Goal: Transaction & Acquisition: Purchase product/service

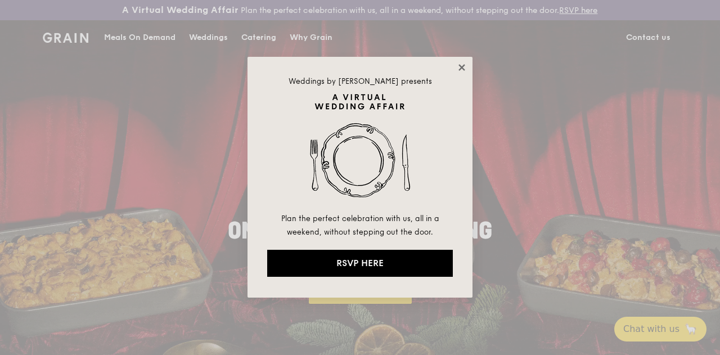
click at [466, 69] on icon at bounding box center [462, 67] width 10 height 10
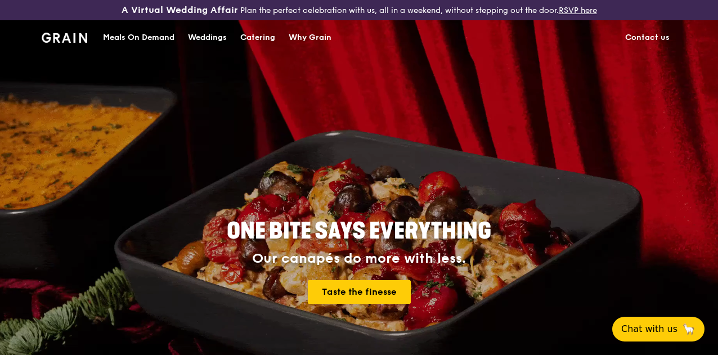
click at [267, 48] on div "Catering" at bounding box center [257, 38] width 35 height 34
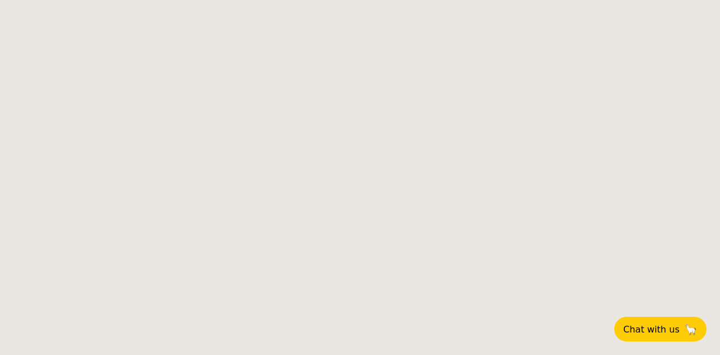
select select
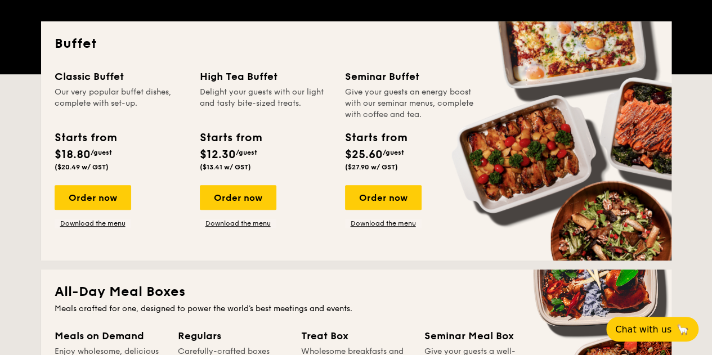
scroll to position [281, 0]
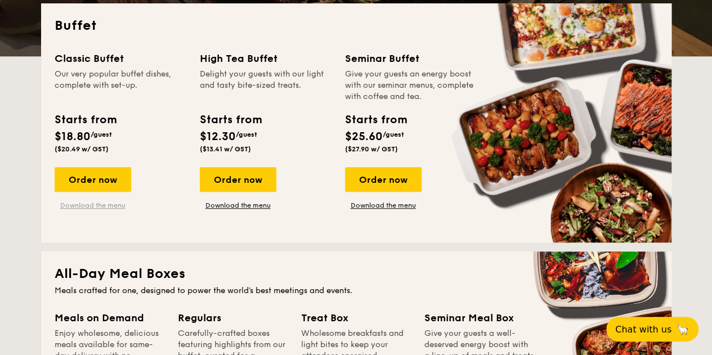
click at [90, 210] on link "Download the menu" at bounding box center [93, 205] width 77 height 9
click at [106, 190] on div "Order now" at bounding box center [93, 179] width 77 height 25
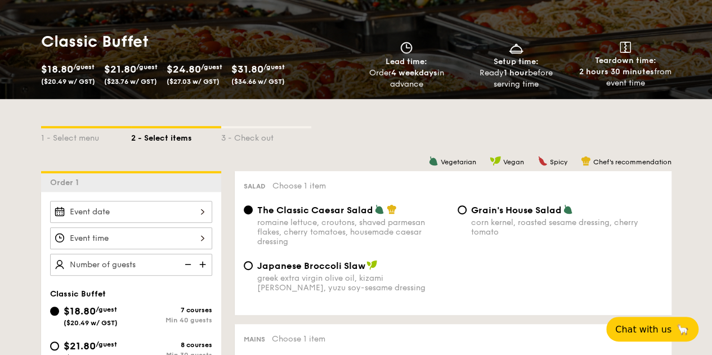
scroll to position [281, 0]
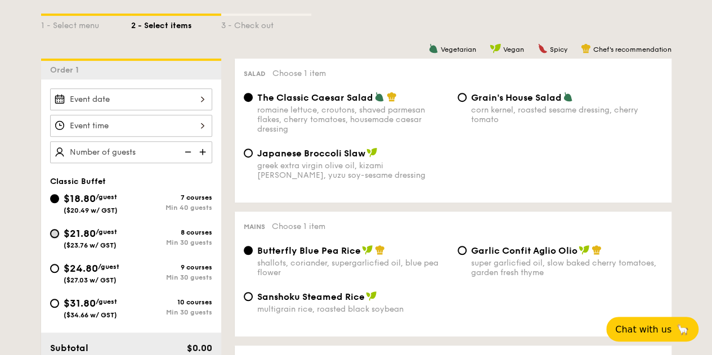
click at [55, 238] on input "$21.80 /guest ($23.76 w/ GST) 8 courses Min 30 guests" at bounding box center [54, 233] width 9 height 9
radio input "true"
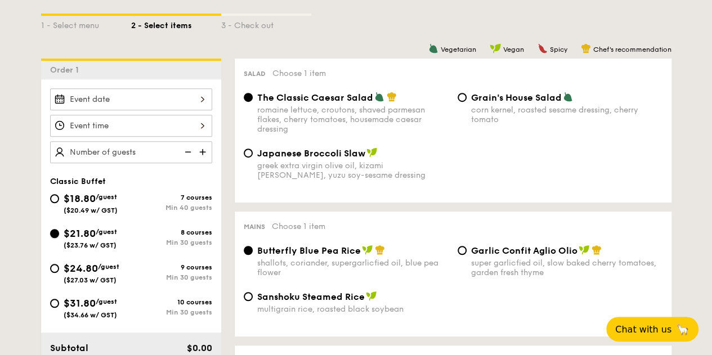
radio input "true"
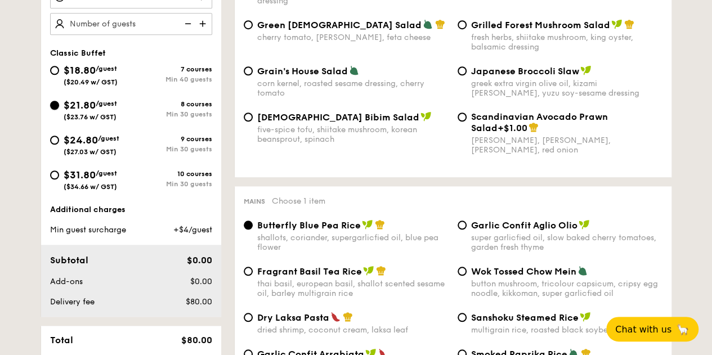
scroll to position [394, 0]
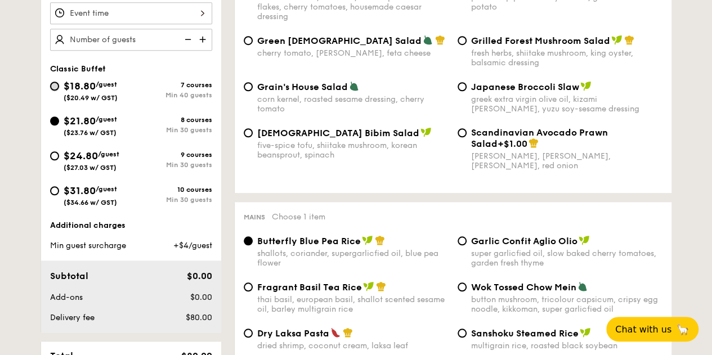
click at [56, 91] on input "$18.80 /guest ($20.49 w/ GST) 7 courses Min 40 guests" at bounding box center [54, 86] width 9 height 9
radio input "true"
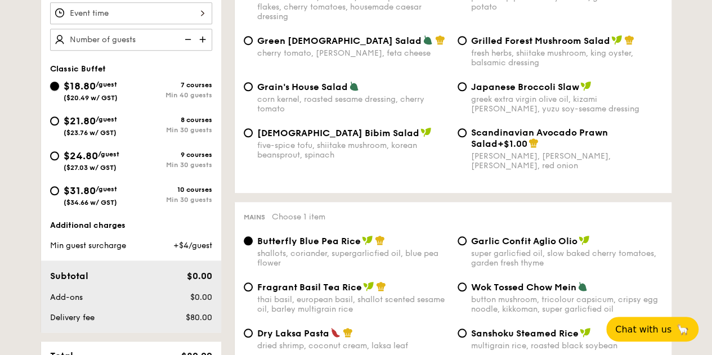
radio input "true"
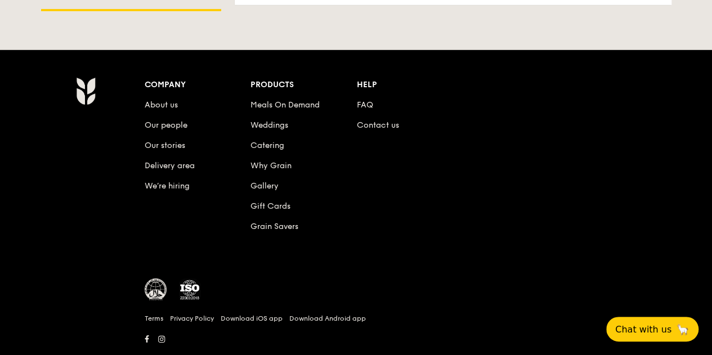
scroll to position [1711, 0]
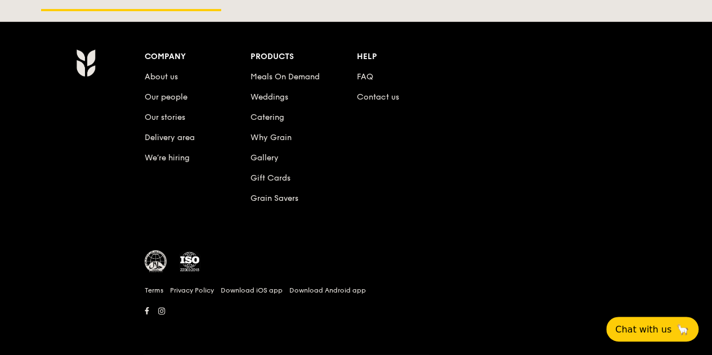
click at [164, 55] on div "Company" at bounding box center [198, 57] width 106 height 16
click at [367, 96] on link "Contact us" at bounding box center [378, 97] width 42 height 10
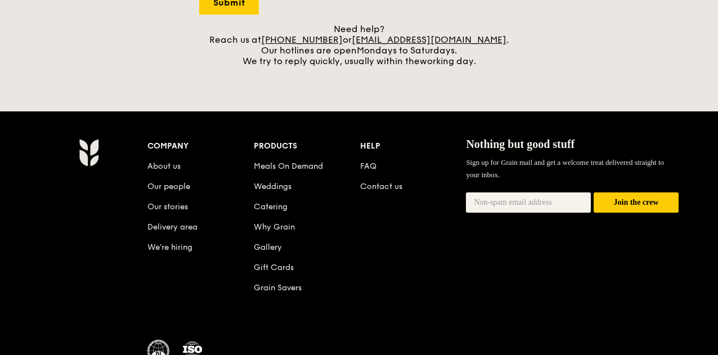
scroll to position [506, 0]
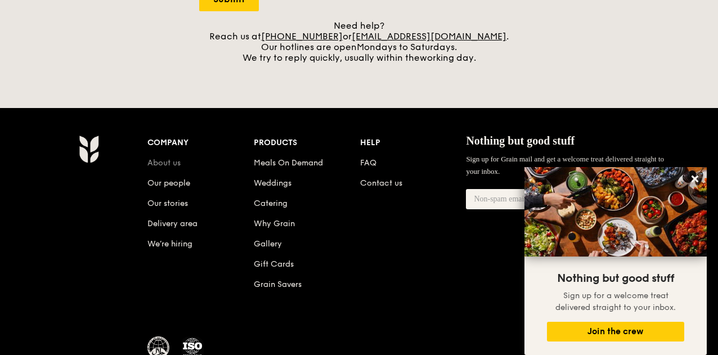
click at [157, 167] on link "About us" at bounding box center [163, 163] width 33 height 10
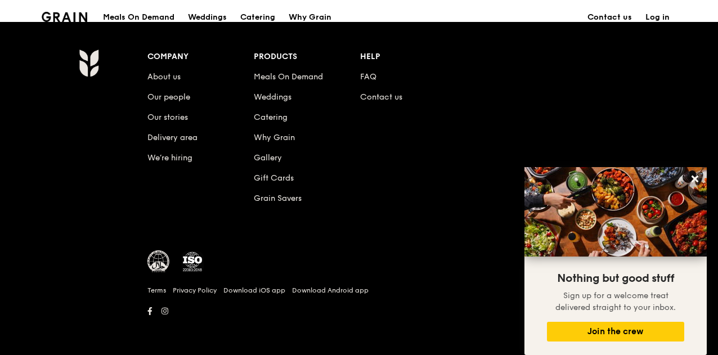
scroll to position [1357, 0]
click at [699, 178] on icon at bounding box center [695, 179] width 10 height 10
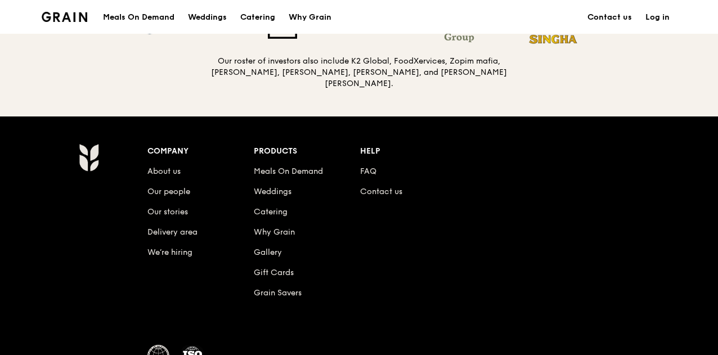
scroll to position [1245, 0]
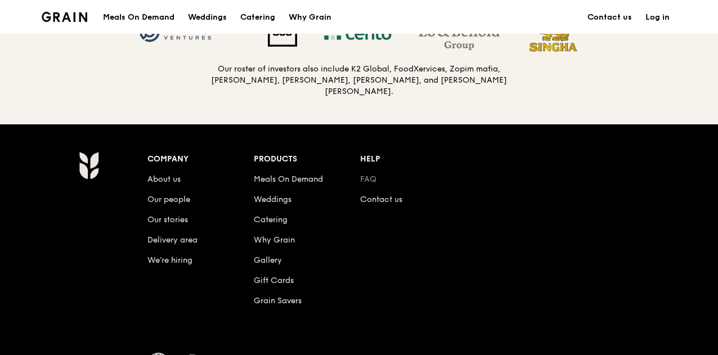
click at [366, 184] on link "FAQ" at bounding box center [368, 179] width 16 height 10
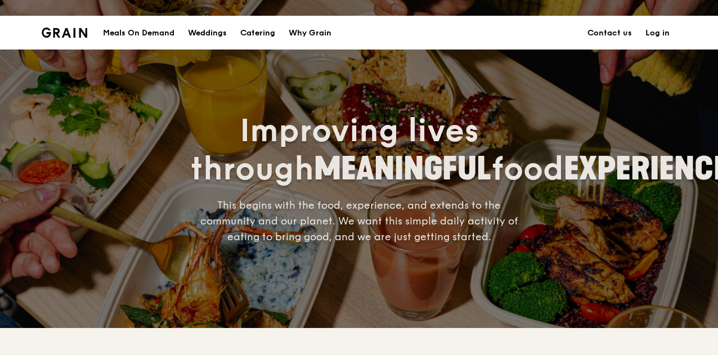
scroll to position [0, 0]
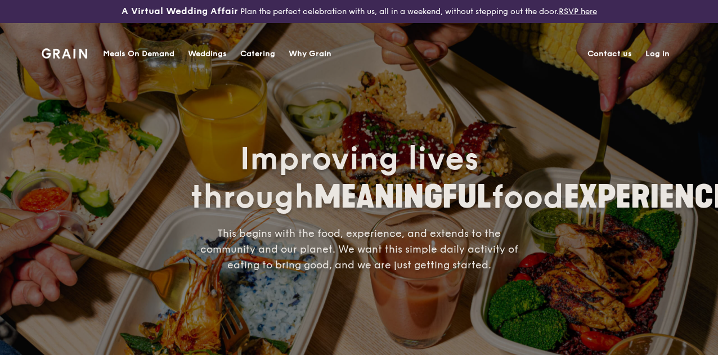
click at [264, 53] on div "Catering" at bounding box center [257, 54] width 35 height 34
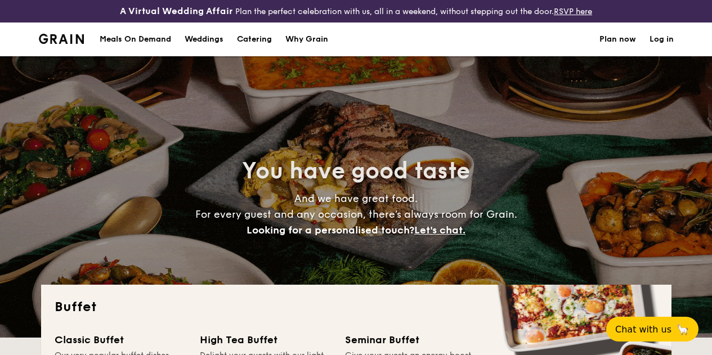
select select
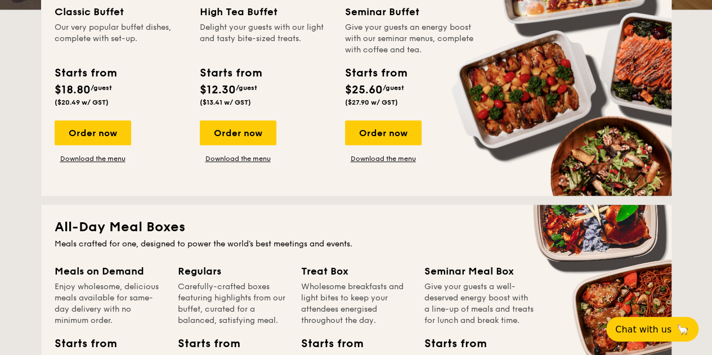
scroll to position [338, 0]
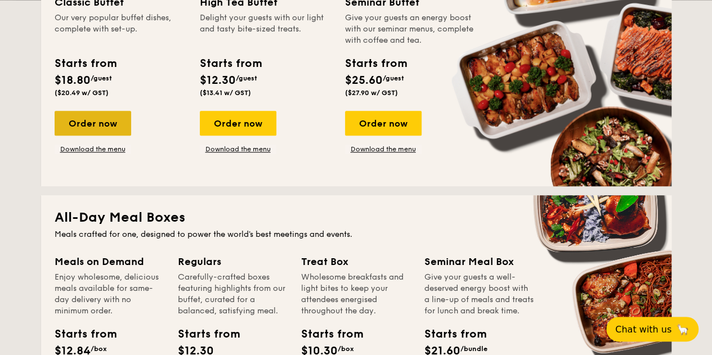
click at [79, 123] on div "Order now" at bounding box center [93, 123] width 77 height 25
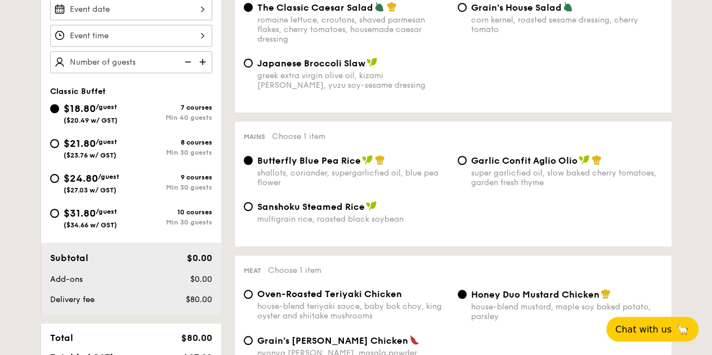
scroll to position [311, 0]
